Goal: Task Accomplishment & Management: Use online tool/utility

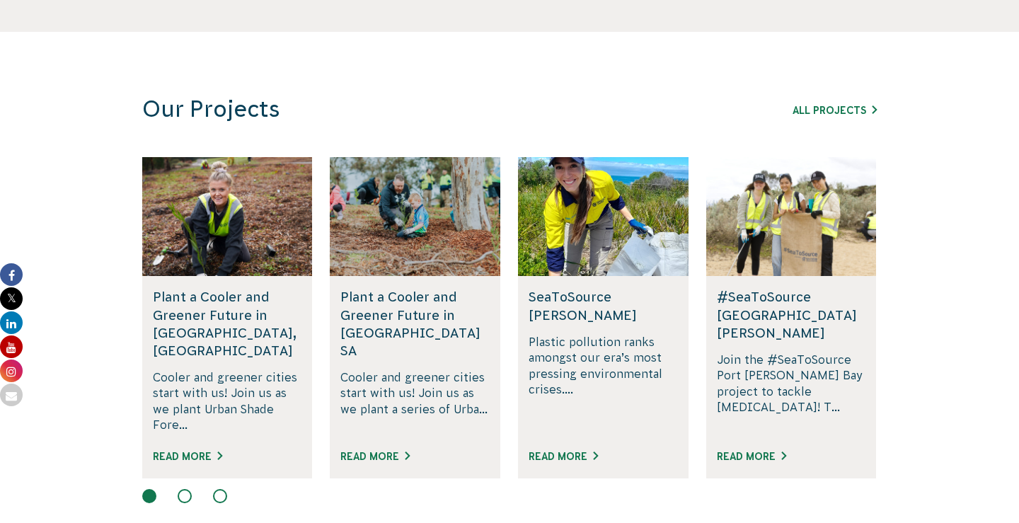
scroll to position [1012, 0]
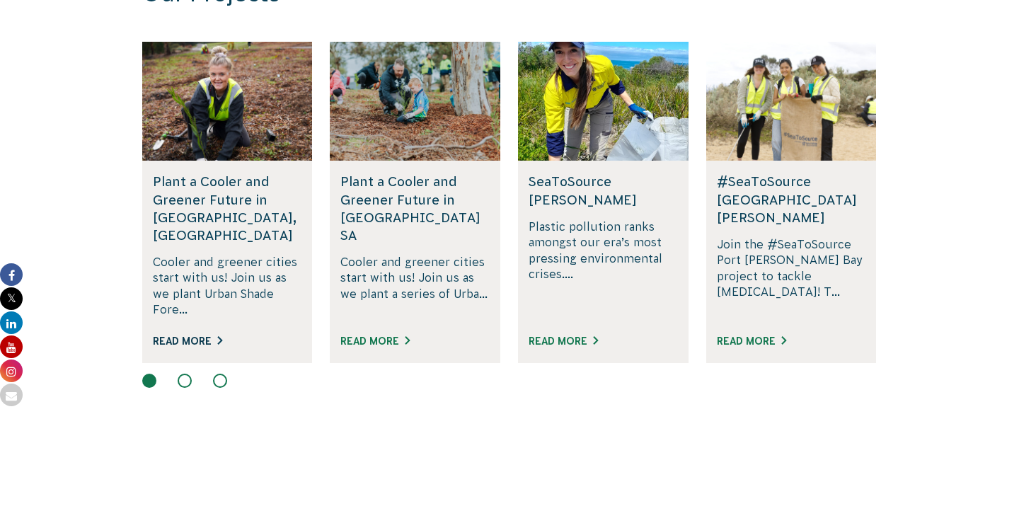
click at [180, 335] on link "Read More" at bounding box center [187, 340] width 69 height 11
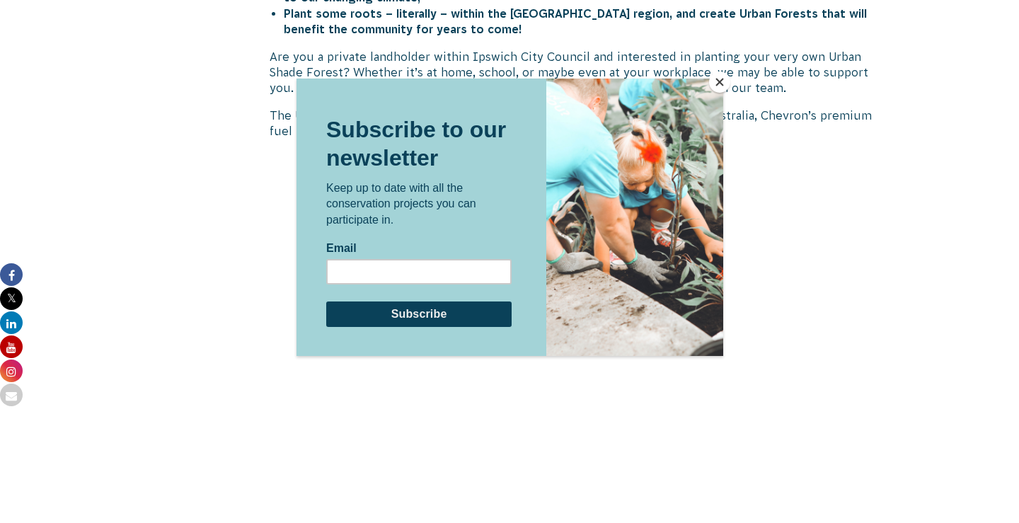
scroll to position [999, 0]
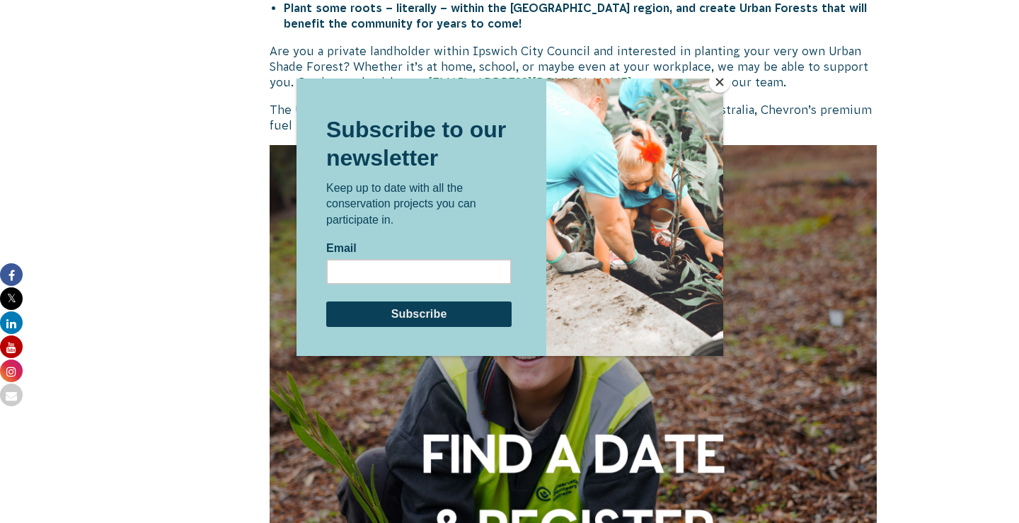
click at [719, 78] on button "Close" at bounding box center [719, 81] width 21 height 21
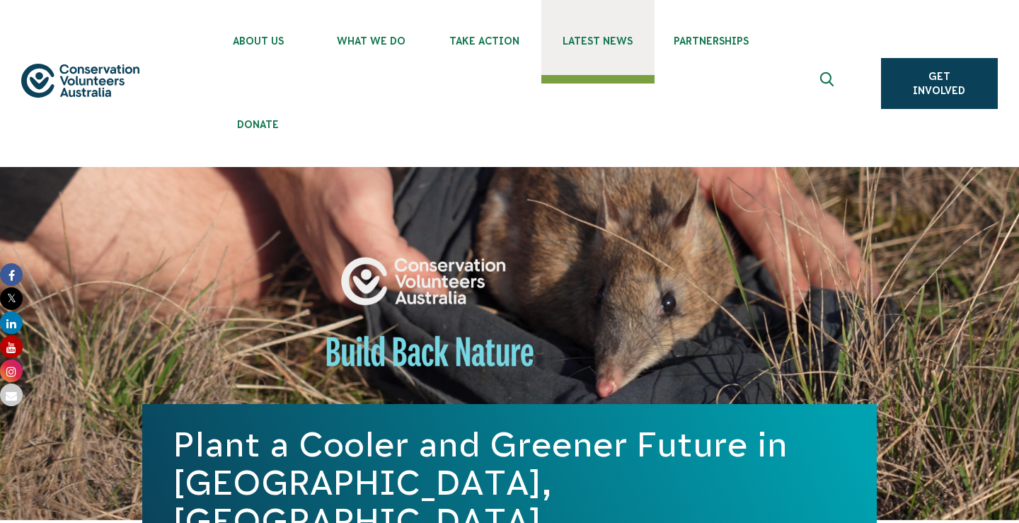
scroll to position [0, 0]
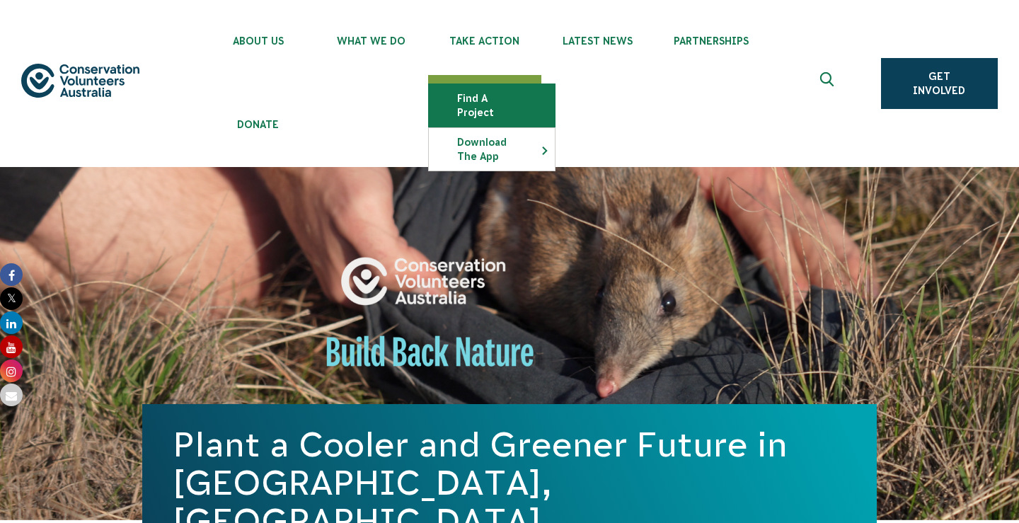
click at [486, 100] on link "Find a project" at bounding box center [492, 105] width 126 height 42
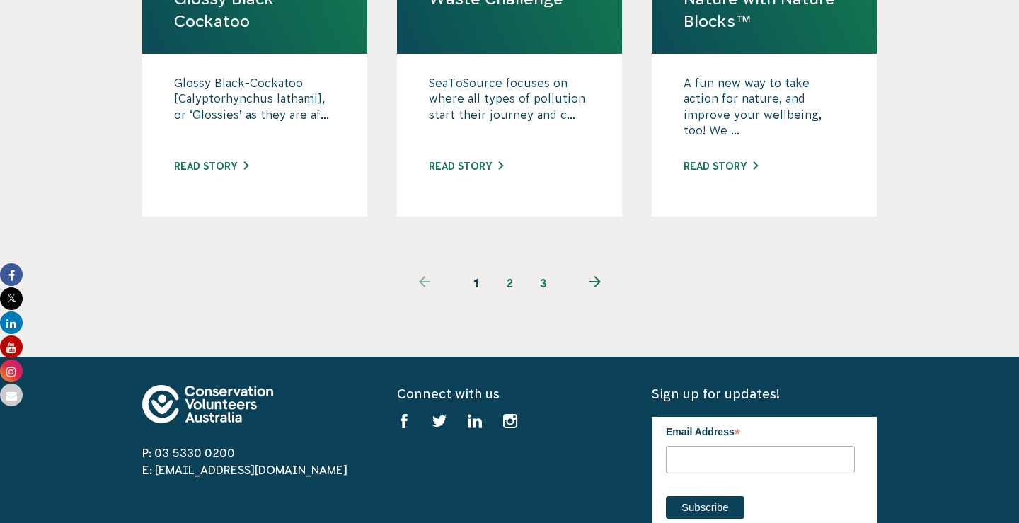
scroll to position [1649, 0]
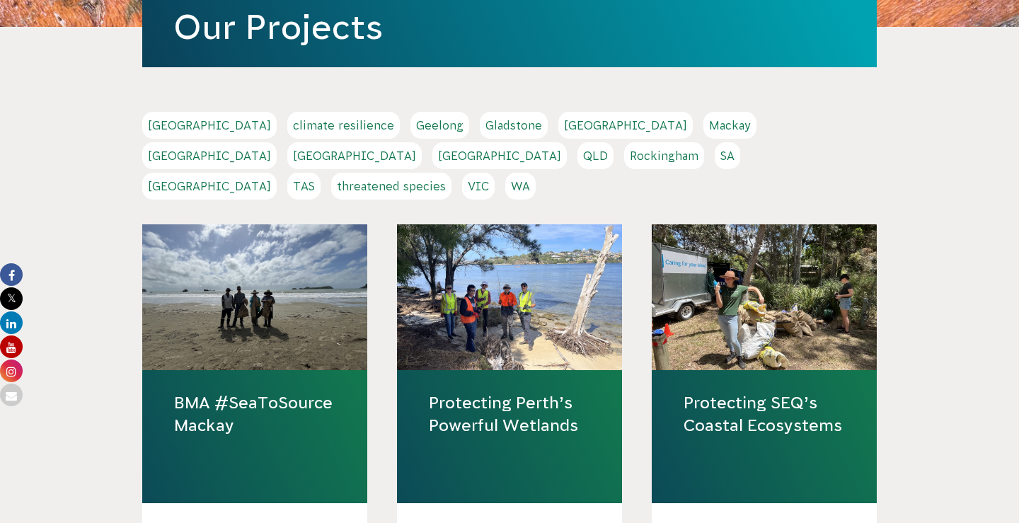
scroll to position [336, 0]
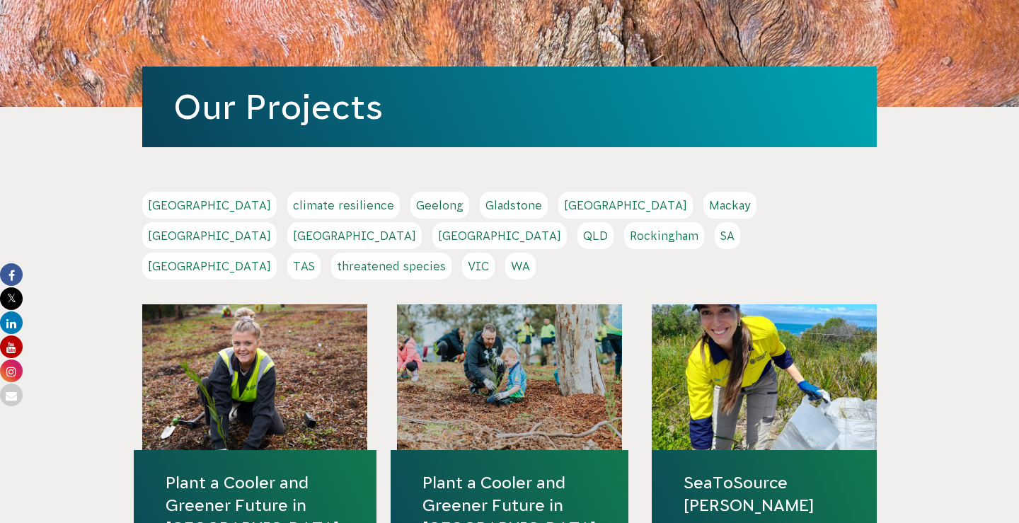
scroll to position [315, 0]
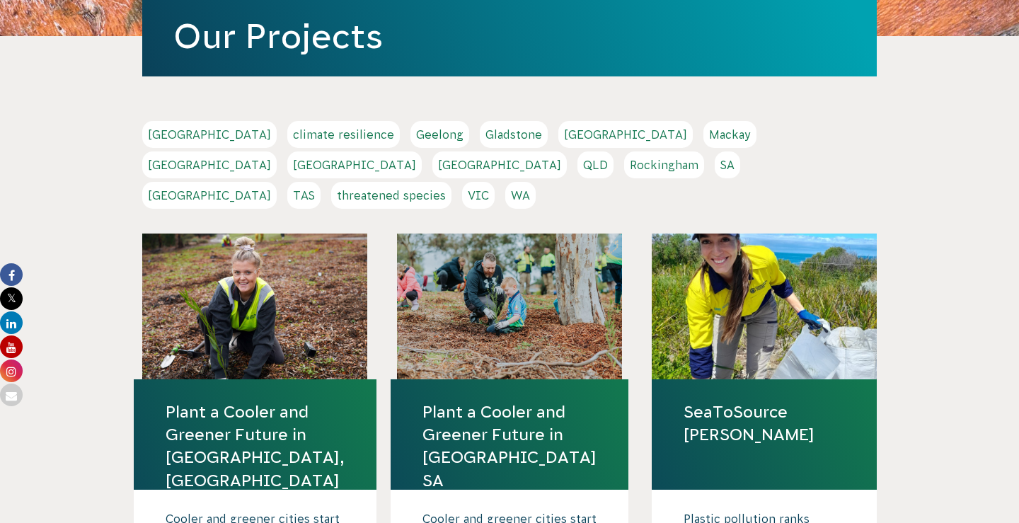
click at [270, 273] on div at bounding box center [254, 307] width 225 height 146
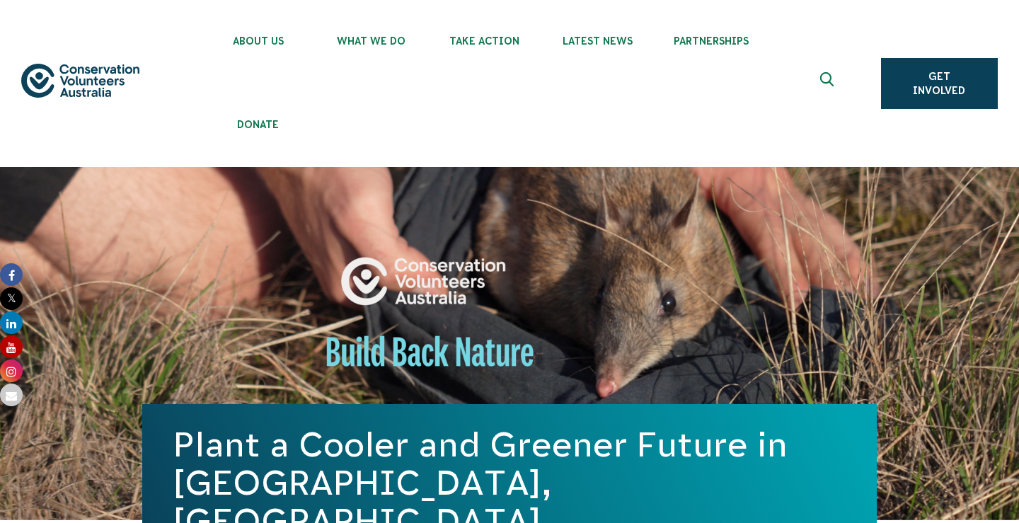
click at [486, 133] on ul "About Us Our Priorities Reconciliation Impact Our Board Our People Careers CVA …" at bounding box center [524, 83] width 644 height 167
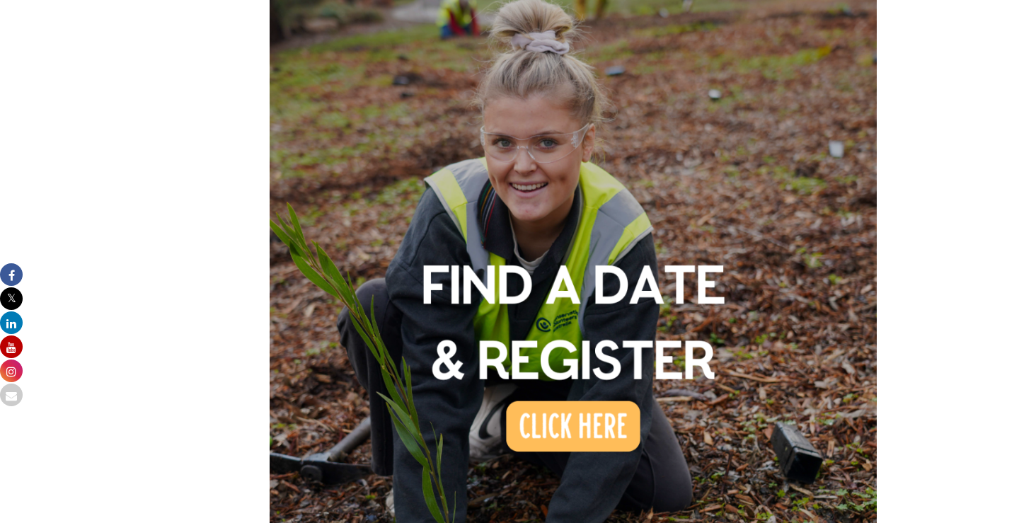
scroll to position [1172, 0]
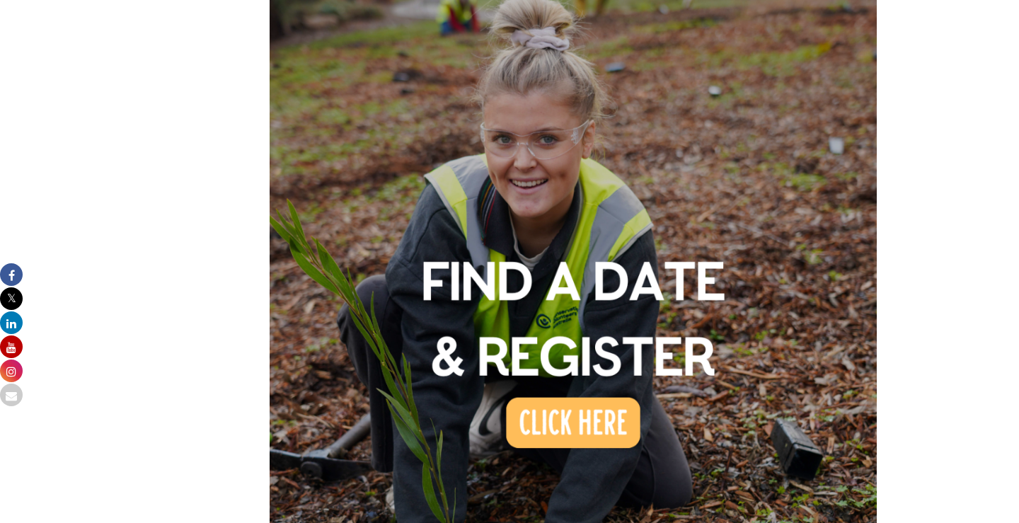
click at [573, 390] on img at bounding box center [573, 275] width 607 height 607
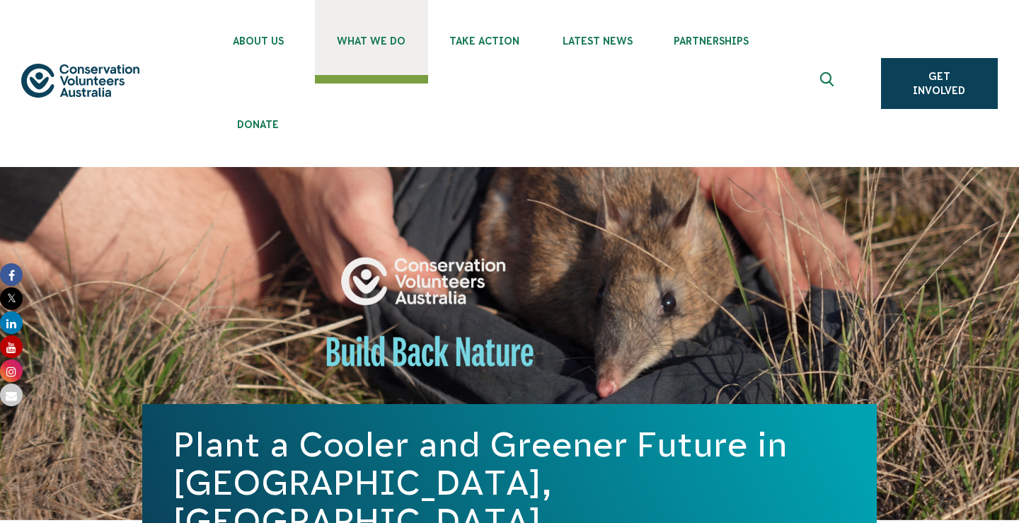
scroll to position [0, 0]
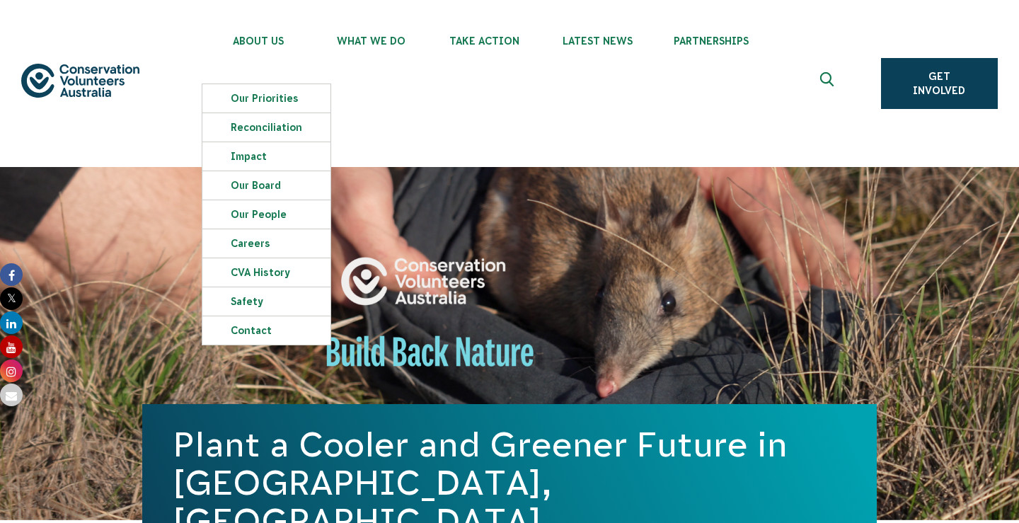
click at [104, 86] on img at bounding box center [80, 81] width 118 height 35
